Goal: Find specific fact: Find specific fact

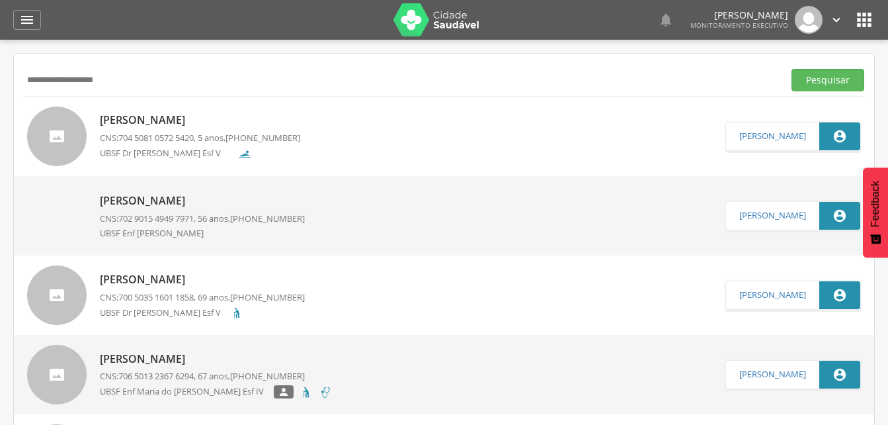
click at [114, 81] on input "**********" at bounding box center [401, 80] width 754 height 22
type input "*"
type input "**********"
click at [819, 80] on button "Pesquisar" at bounding box center [828, 80] width 73 height 22
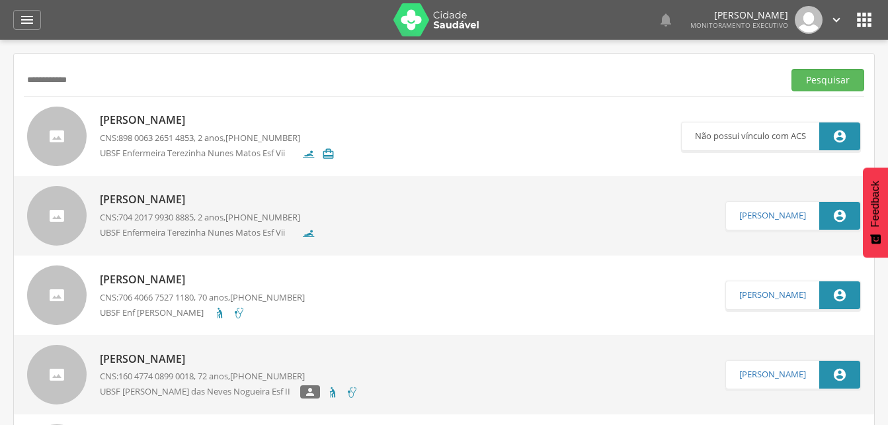
click at [183, 121] on p "[PERSON_NAME]" at bounding box center [217, 119] width 235 height 15
click at [159, 203] on p "[PERSON_NAME]" at bounding box center [208, 199] width 216 height 15
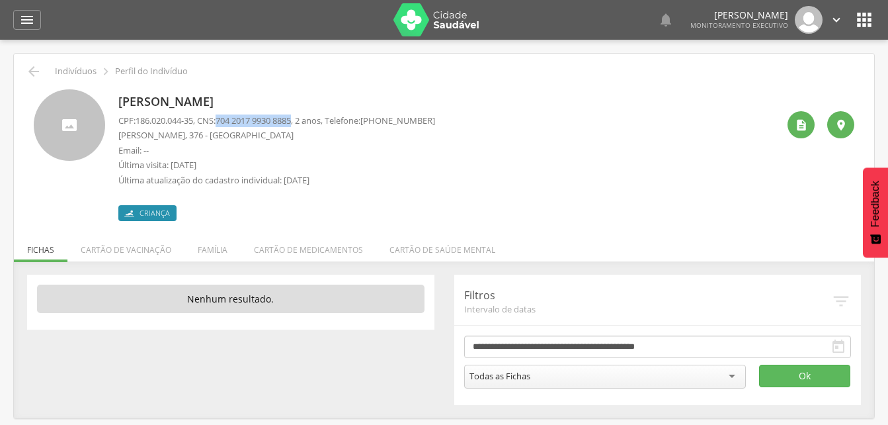
drag, startPoint x: 223, startPoint y: 121, endPoint x: 303, endPoint y: 118, distance: 80.1
click at [303, 118] on p "CPF: 186.020.044-35 , CNS: [PHONE_NUMBER] , 2 anos, Telefone: [PHONE_NUMBER]" at bounding box center [276, 120] width 317 height 13
drag, startPoint x: 303, startPoint y: 118, endPoint x: 286, endPoint y: 118, distance: 17.2
copy p "704 2017 9930 8885"
drag, startPoint x: 28, startPoint y: 15, endPoint x: 71, endPoint y: 93, distance: 89.1
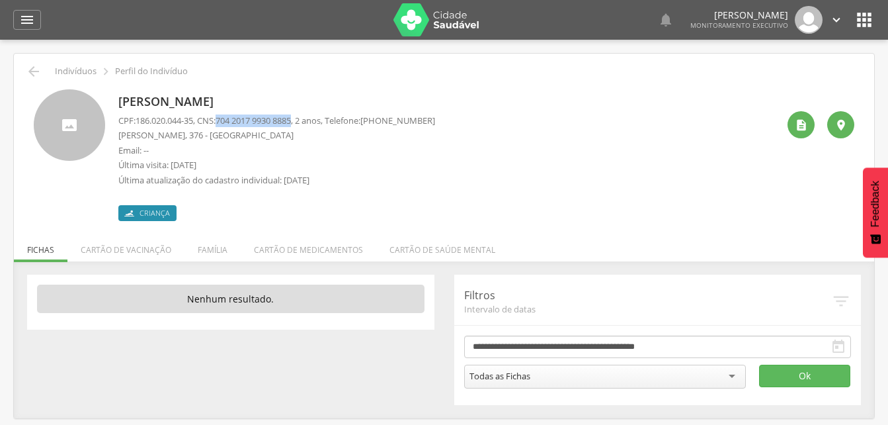
click at [28, 15] on icon "" at bounding box center [27, 20] width 16 height 16
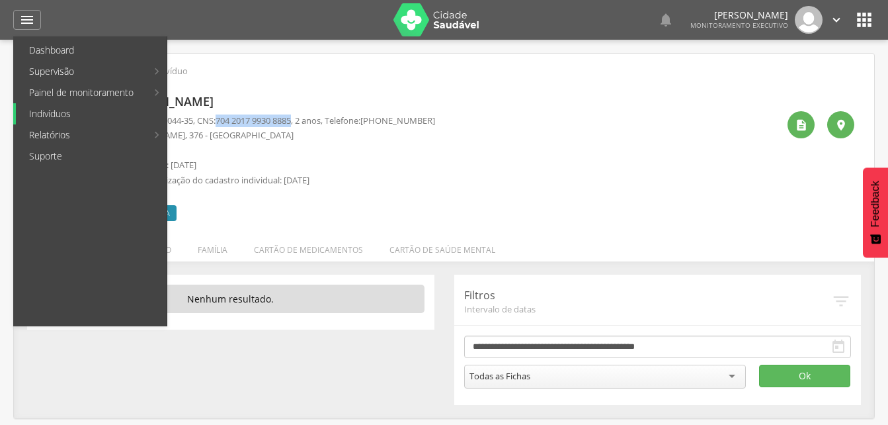
click at [62, 110] on link "Indivíduos" at bounding box center [91, 113] width 151 height 21
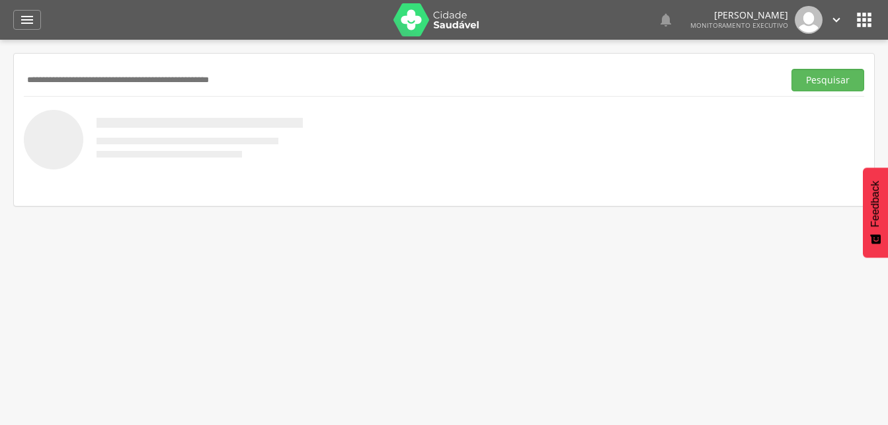
click at [89, 75] on input "text" at bounding box center [401, 80] width 754 height 22
type input "**********"
click at [811, 82] on button "Pesquisar" at bounding box center [828, 80] width 73 height 22
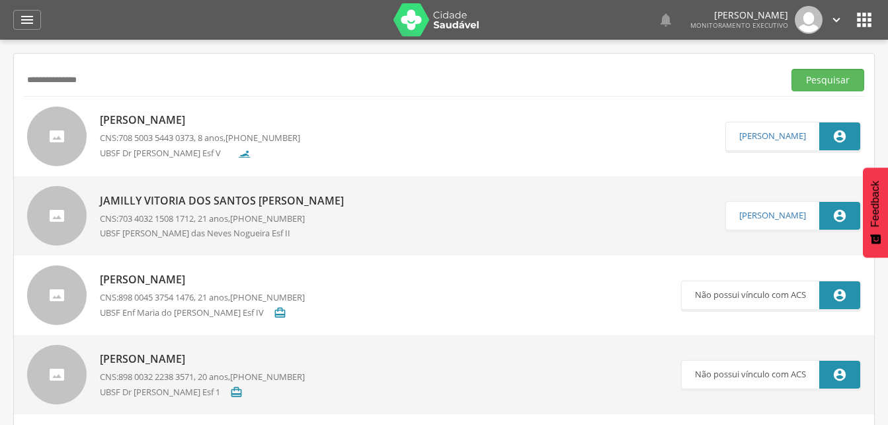
click at [118, 134] on p "CNS: 708 5003 5443 0373 , 8 anos, [PHONE_NUMBER]" at bounding box center [200, 138] width 200 height 13
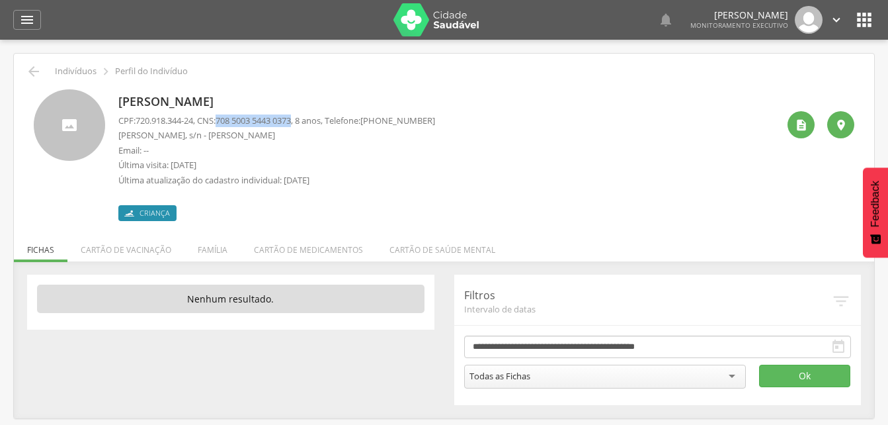
drag, startPoint x: 223, startPoint y: 117, endPoint x: 306, endPoint y: 126, distance: 83.1
click at [306, 126] on p "CPF: 720.918.344-24 , CNS: [PHONE_NUMBER] , 8 anos, Telefone: [PHONE_NUMBER]" at bounding box center [276, 120] width 317 height 13
copy p "708 5003 5443 0373"
click at [30, 22] on icon "" at bounding box center [27, 20] width 16 height 16
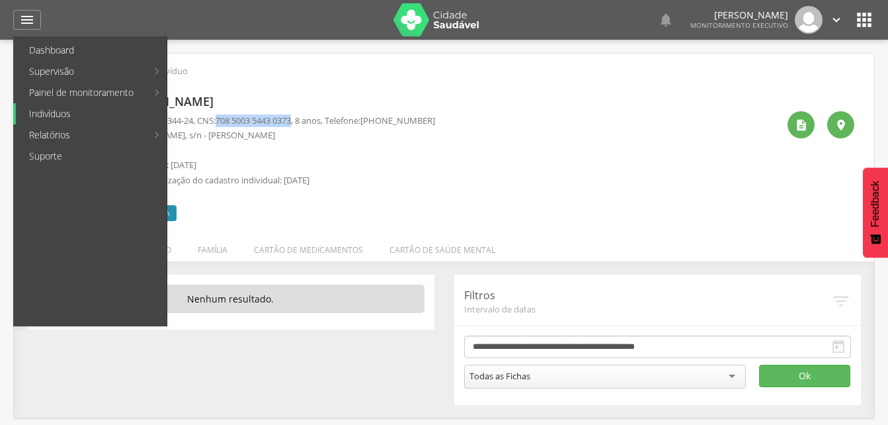
click at [54, 114] on link "Indivíduos" at bounding box center [91, 113] width 151 height 21
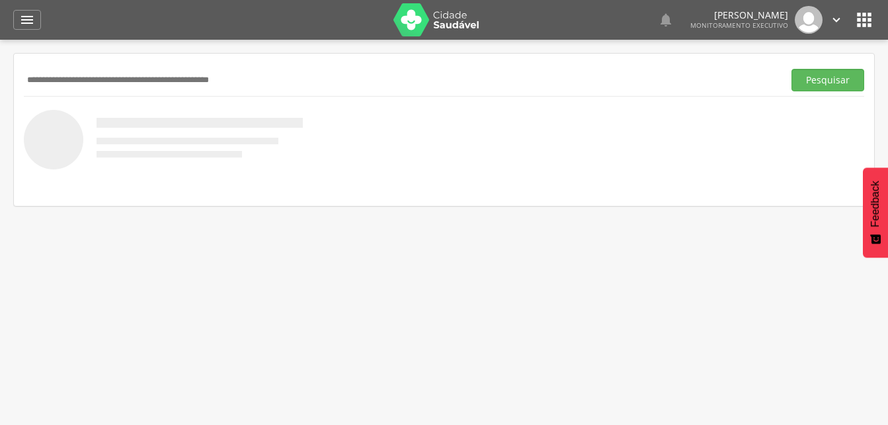
click at [58, 85] on input "text" at bounding box center [401, 80] width 754 height 22
click at [825, 81] on button "Pesquisar" at bounding box center [828, 80] width 73 height 22
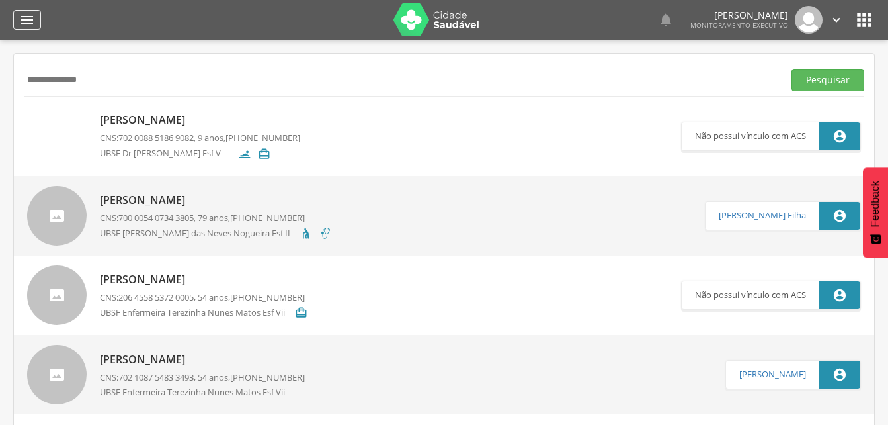
click at [20, 22] on div "" at bounding box center [27, 20] width 28 height 20
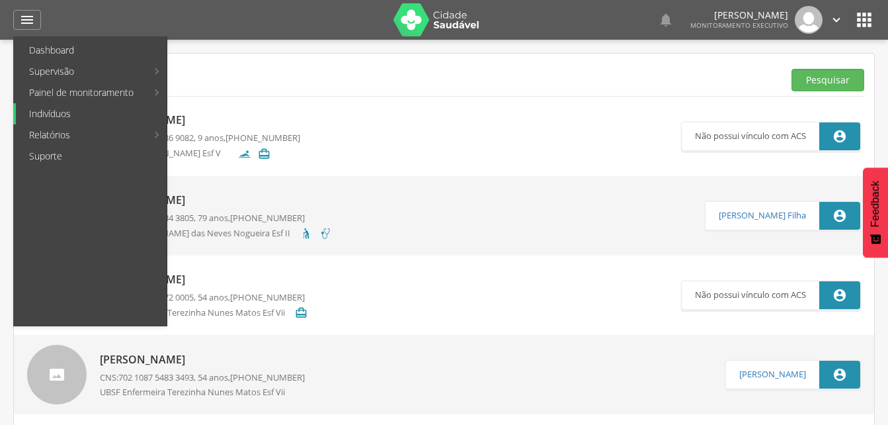
click at [49, 111] on link "Indivíduos" at bounding box center [91, 113] width 151 height 21
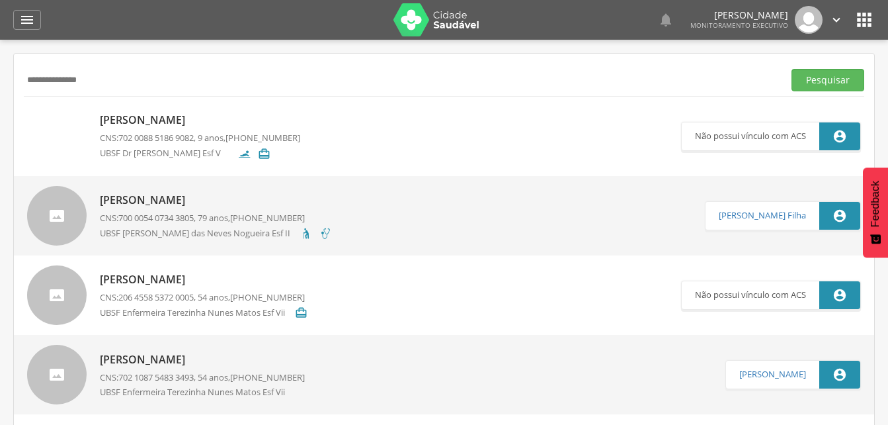
click at [99, 83] on input "**********" at bounding box center [401, 80] width 754 height 22
type input "*"
type input "**********"
click at [801, 79] on button "Pesquisar" at bounding box center [828, 80] width 73 height 22
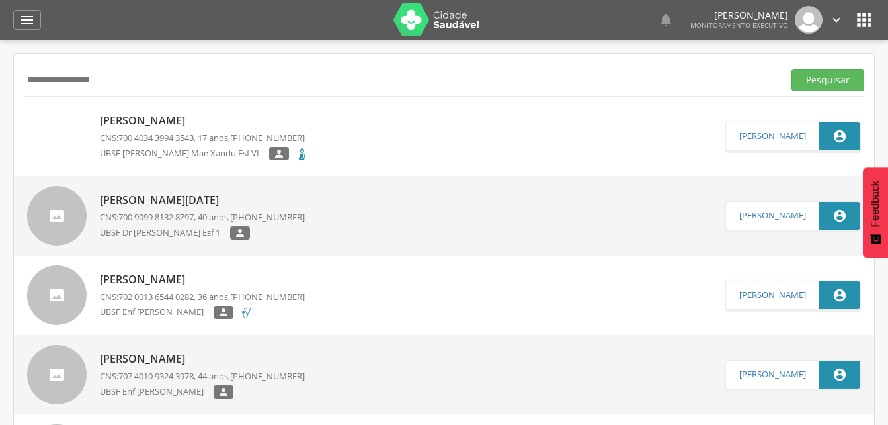
click at [165, 126] on p "[PERSON_NAME]" at bounding box center [204, 120] width 208 height 15
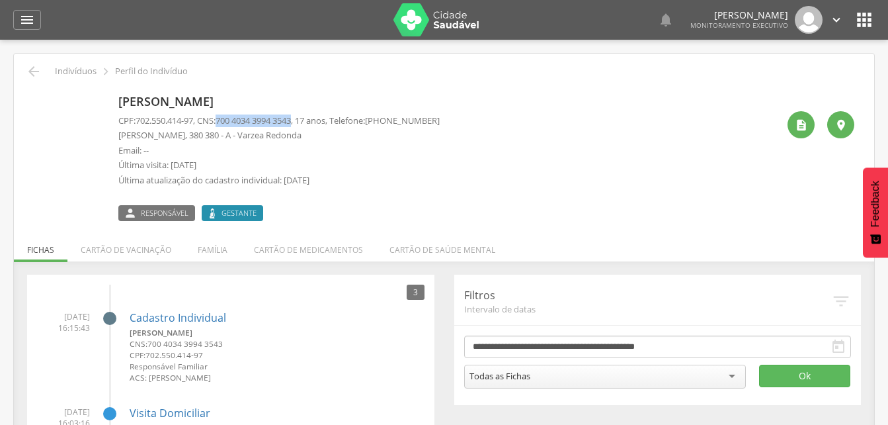
drag, startPoint x: 224, startPoint y: 118, endPoint x: 303, endPoint y: 120, distance: 78.7
click at [303, 120] on p "CPF: 702.550.414-97 , CNS: [PHONE_NUMBER] , 17 anos, Telefone: [PHONE_NUMBER]" at bounding box center [278, 120] width 321 height 13
drag, startPoint x: 303, startPoint y: 120, endPoint x: 292, endPoint y: 124, distance: 11.1
copy span "700 4034 3994 3543"
click at [212, 251] on li "Família" at bounding box center [212, 246] width 56 height 31
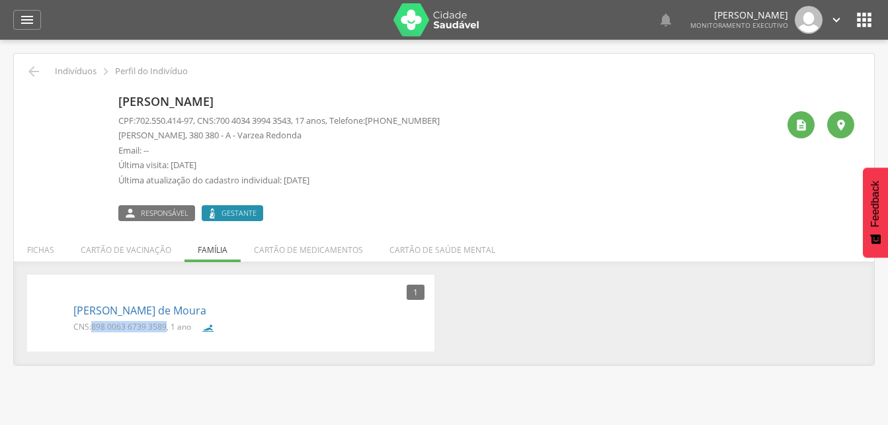
drag, startPoint x: 92, startPoint y: 328, endPoint x: 166, endPoint y: 331, distance: 74.1
click at [166, 331] on p "CNS: 898 0063 6739 3589 , 1 ano" at bounding box center [132, 326] width 118 height 11
drag, startPoint x: 166, startPoint y: 331, endPoint x: 139, endPoint y: 325, distance: 27.8
copy span "898 0063 6739 3589"
click at [32, 19] on icon "" at bounding box center [27, 20] width 16 height 16
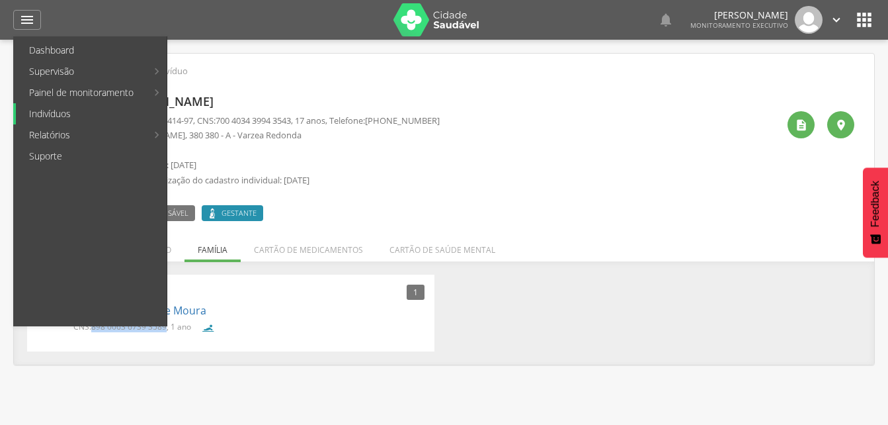
click at [46, 112] on link "Indivíduos" at bounding box center [91, 113] width 151 height 21
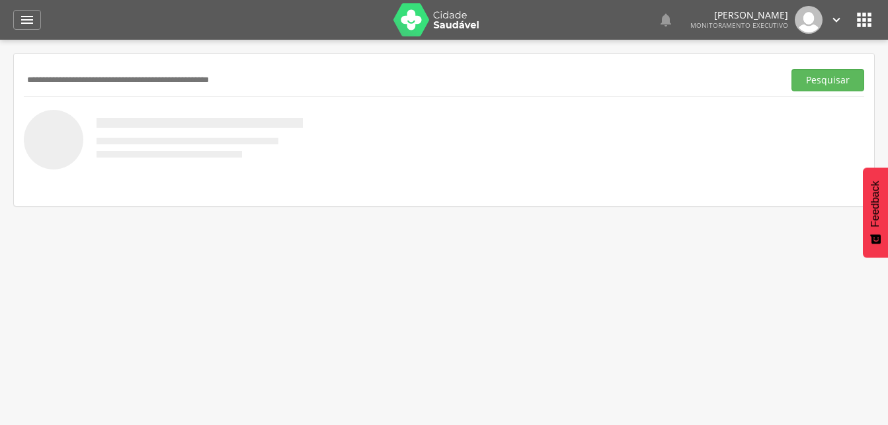
click at [49, 83] on input "text" at bounding box center [401, 80] width 754 height 22
type input "**********"
click at [838, 83] on button "Pesquisar" at bounding box center [828, 80] width 73 height 22
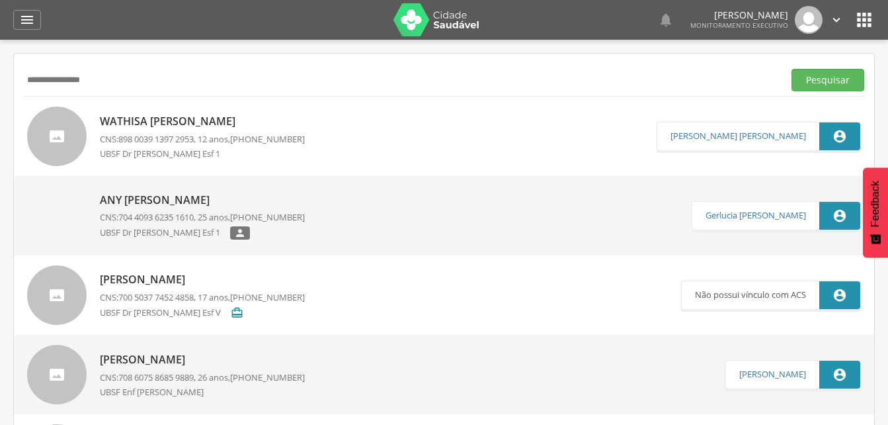
click at [179, 124] on p "Wathisa [PERSON_NAME]" at bounding box center [202, 121] width 205 height 15
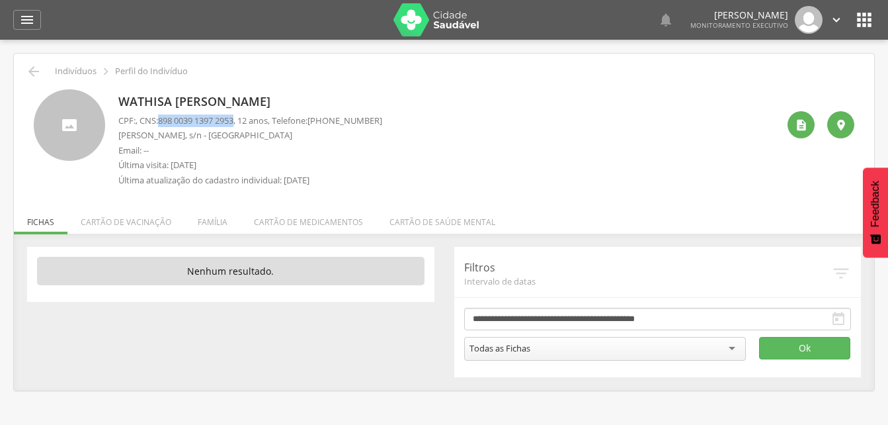
drag, startPoint x: 161, startPoint y: 120, endPoint x: 243, endPoint y: 119, distance: 81.3
click at [243, 119] on p "CPF: , CNS: [PHONE_NUMBER] , 12 anos, Telefone: [PHONE_NUMBER]" at bounding box center [250, 120] width 264 height 13
drag, startPoint x: 243, startPoint y: 119, endPoint x: 213, endPoint y: 124, distance: 30.1
copy p "898 0039 1397 2953"
